Goal: Task Accomplishment & Management: Use online tool/utility

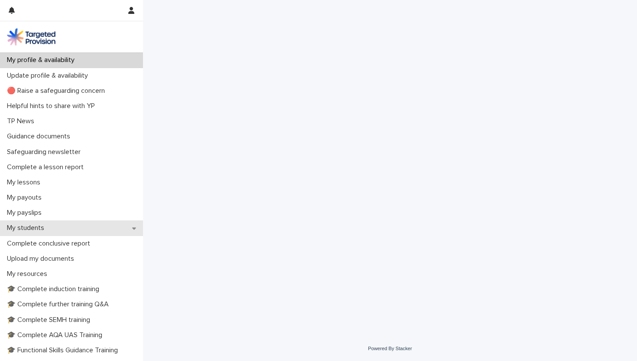
click at [40, 229] on p "My students" at bounding box center [27, 228] width 48 height 8
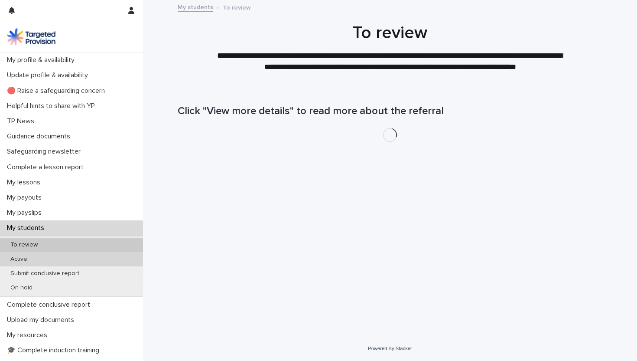
click at [28, 259] on p "Active" at bounding box center [18, 258] width 31 height 7
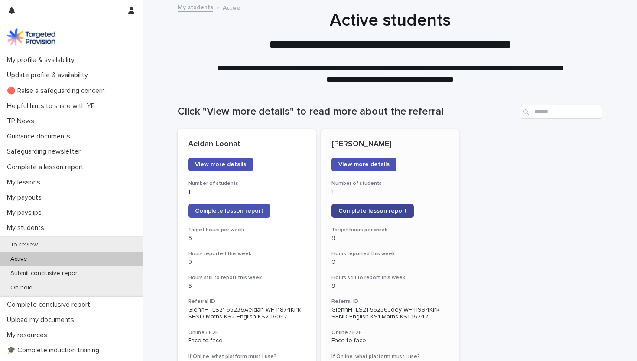
click at [388, 209] on span "Complete lesson report" at bounding box center [373, 211] width 69 height 6
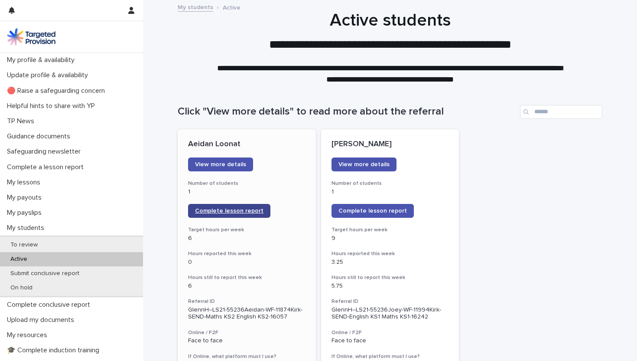
click at [224, 211] on span "Complete lesson report" at bounding box center [229, 211] width 69 height 6
